Goal: Contribute content

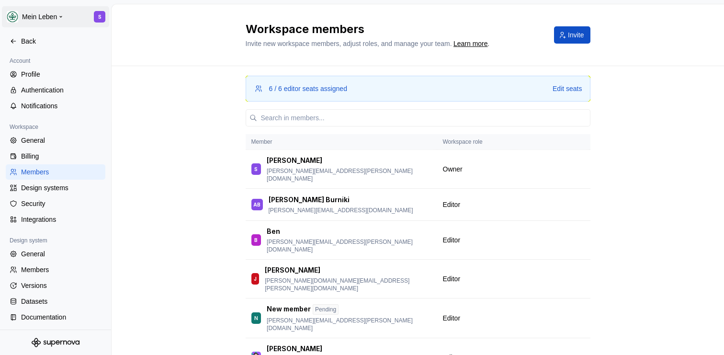
click at [38, 16] on html "Mein Leben S Back Account Profile Authentication Notifications Workspace Genera…" at bounding box center [362, 177] width 724 height 355
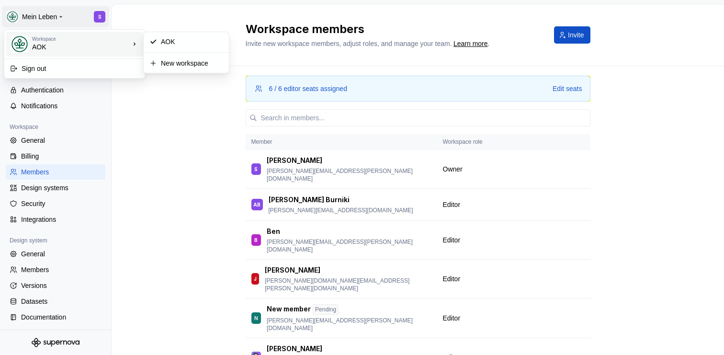
click at [43, 45] on div "AOK" at bounding box center [72, 47] width 81 height 10
click at [150, 131] on html "Mein Leben S Back Account Profile Authentication Notifications Workspace Genera…" at bounding box center [362, 177] width 724 height 355
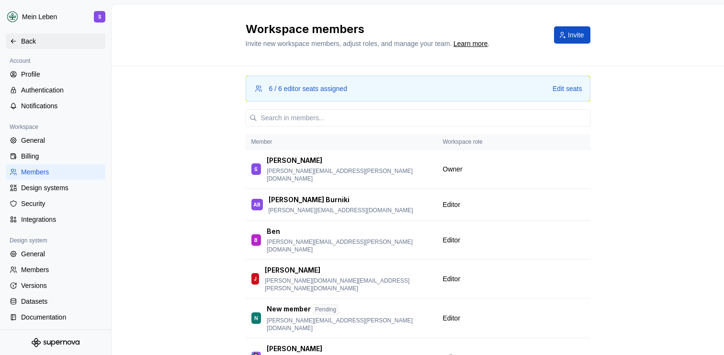
click at [44, 39] on div "Back" at bounding box center [61, 41] width 80 height 10
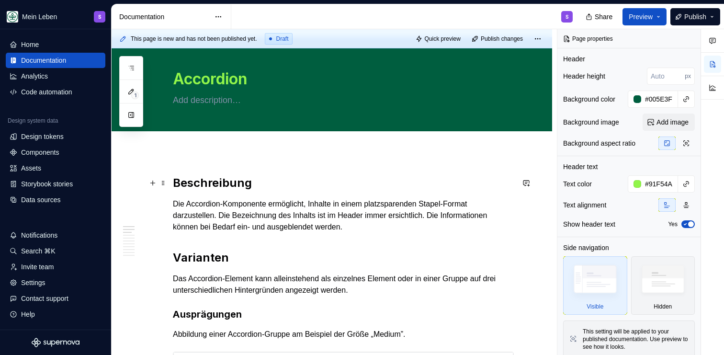
scroll to position [21, 0]
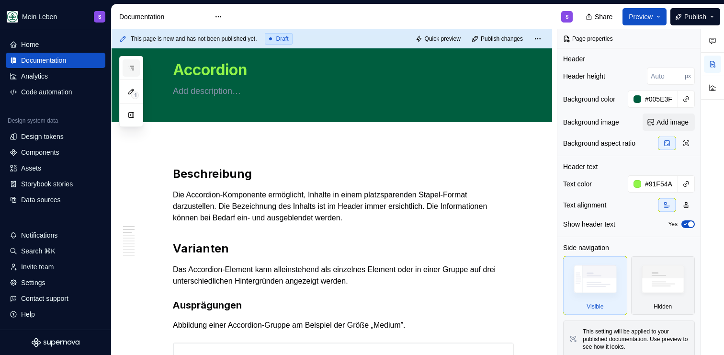
click at [134, 65] on icon "button" at bounding box center [131, 68] width 8 height 8
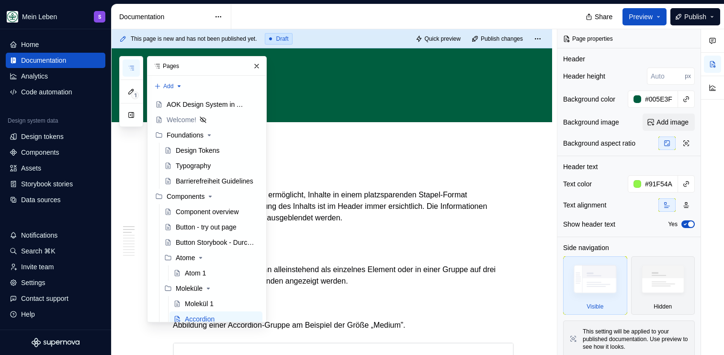
type textarea "*"
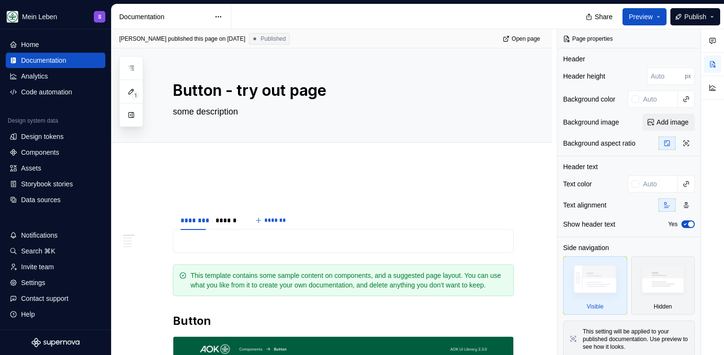
type textarea "*"
